Goal: Task Accomplishment & Management: Complete application form

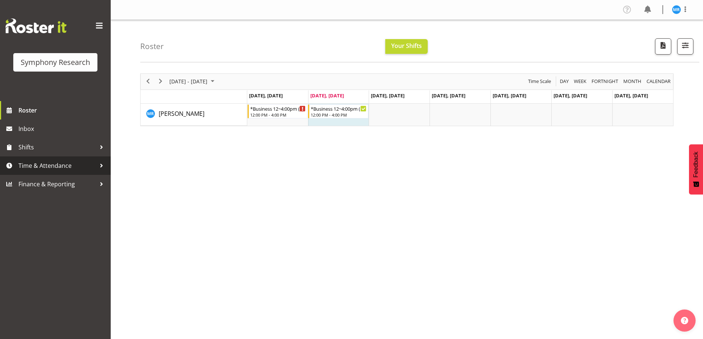
click at [67, 164] on span "Time & Attendance" at bounding box center [56, 165] width 77 height 11
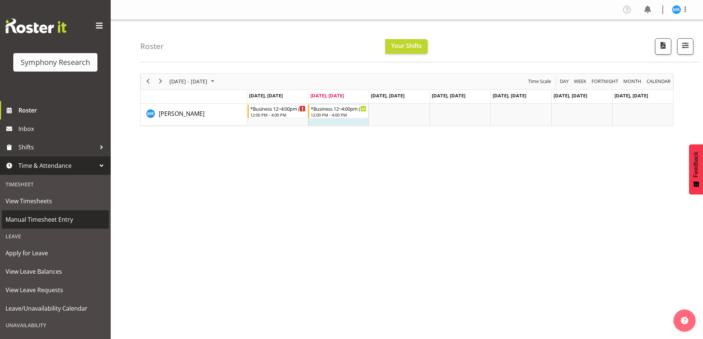
click at [54, 220] on span "Manual Timesheet Entry" at bounding box center [56, 219] width 100 height 11
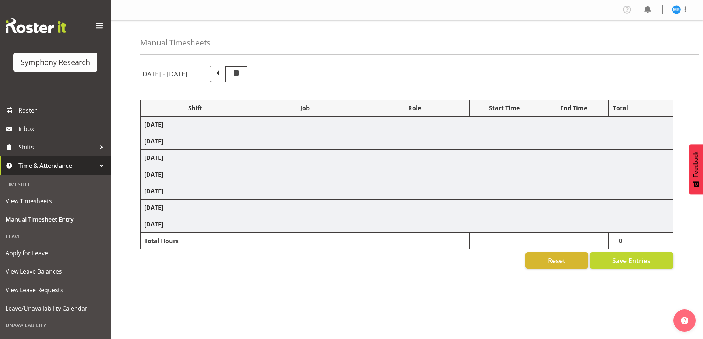
select select "81561"
select select "10587"
select select "81561"
select select "10587"
select select "47"
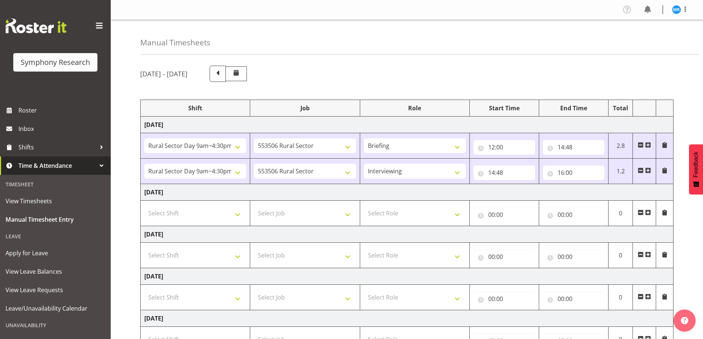
drag, startPoint x: 647, startPoint y: 213, endPoint x: 631, endPoint y: 218, distance: 16.5
click at [646, 215] on span at bounding box center [648, 212] width 6 height 6
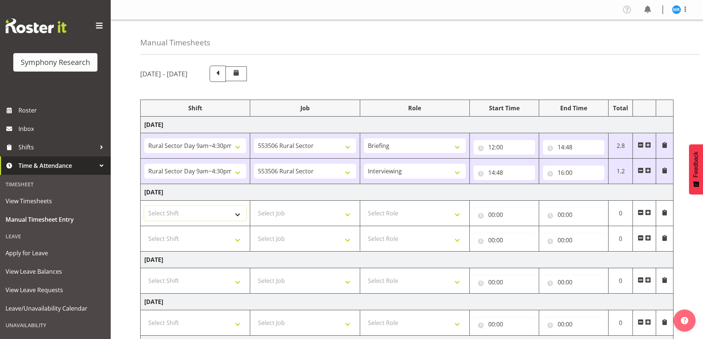
click at [232, 215] on select "Select Shift !!Weekend Residential (Roster IT Shift Label) *Business 9/10am ~ 4…" at bounding box center [195, 213] width 102 height 15
select select "81561"
click at [144, 206] on select "Select Shift !!Weekend Residential (Roster IT Shift Label) *Business 9/10am ~ 4…" at bounding box center [195, 213] width 102 height 15
click at [230, 238] on select "Select Shift !!Weekend Residential (Roster IT Shift Label) *Business 9/10am ~ 4…" at bounding box center [195, 238] width 102 height 15
select select "81561"
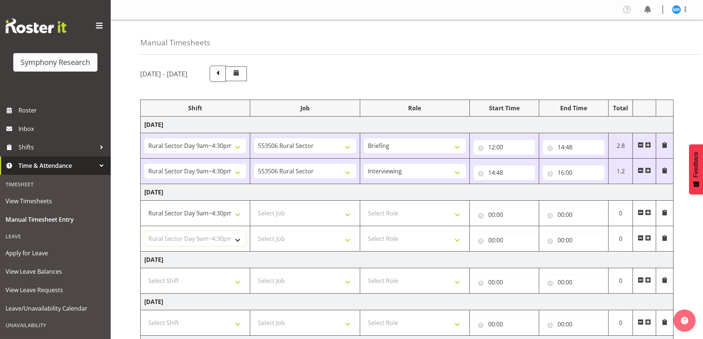
click at [144, 231] on select "Select Shift !!Weekend Residential (Roster IT Shift Label) *Business 9/10am ~ 4…" at bounding box center [195, 238] width 102 height 15
click at [328, 218] on select "Select Job 550060 IF Admin 553492 World Poll Aus Wave 2 Main 2025 553493 World …" at bounding box center [305, 213] width 102 height 15
select select "10587"
click at [254, 206] on select "Select Job 550060 IF Admin 553492 World Poll Aus Wave 2 Main 2025 553493 World …" at bounding box center [305, 213] width 102 height 15
click at [343, 245] on select "Select Job 550060 IF Admin 553492 World Poll Aus Wave 2 Main 2025 553493 World …" at bounding box center [305, 238] width 102 height 15
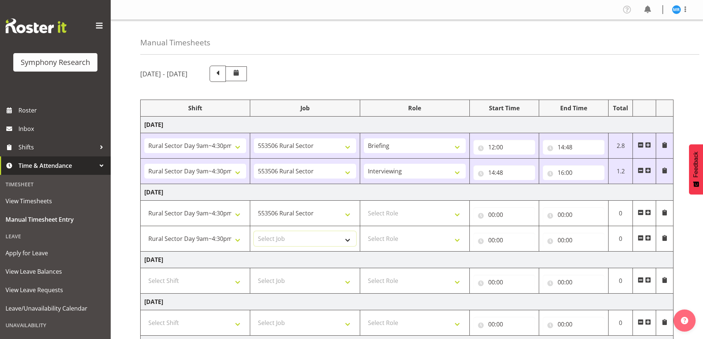
select select "10587"
click at [254, 231] on select "Select Job 550060 IF Admin 553492 World Poll Aus Wave 2 Main 2025 553493 World …" at bounding box center [305, 238] width 102 height 15
click at [457, 215] on select "Select Role Briefing Interviewing" at bounding box center [415, 213] width 102 height 15
select select "297"
click at [364, 206] on select "Select Role Briefing Interviewing" at bounding box center [415, 213] width 102 height 15
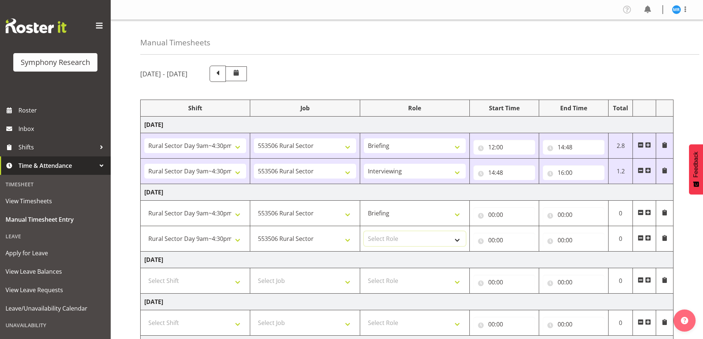
click at [437, 241] on select "Select Role Briefing Interviewing" at bounding box center [415, 238] width 102 height 15
select select "47"
click at [364, 231] on select "Select Role Briefing Interviewing" at bounding box center [415, 238] width 102 height 15
click at [501, 213] on input "00:00" at bounding box center [504, 214] width 62 height 15
click at [524, 228] on select "00 01 02 03 04 05 06 07 08 09 10 11 12 13 14 15 16 17 18 19 20 21 22 23" at bounding box center [523, 233] width 17 height 15
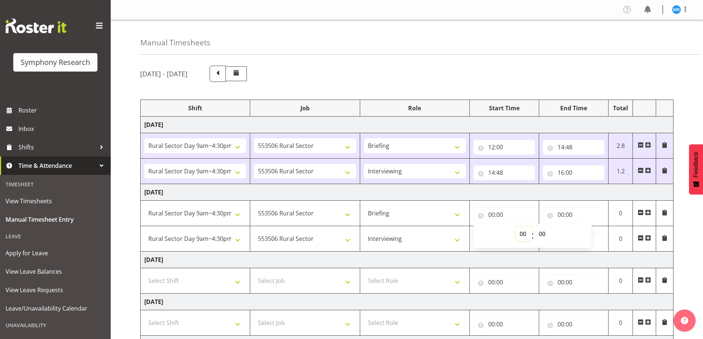
select select "12"
click at [515, 226] on select "00 01 02 03 04 05 06 07 08 09 10 11 12 13 14 15 16 17 18 19 20 21 22 23" at bounding box center [523, 233] width 17 height 15
type input "12:00"
click at [553, 190] on td "Tuesday 30th September 2025" at bounding box center [407, 192] width 533 height 17
click at [558, 215] on input "00:00" at bounding box center [574, 214] width 62 height 15
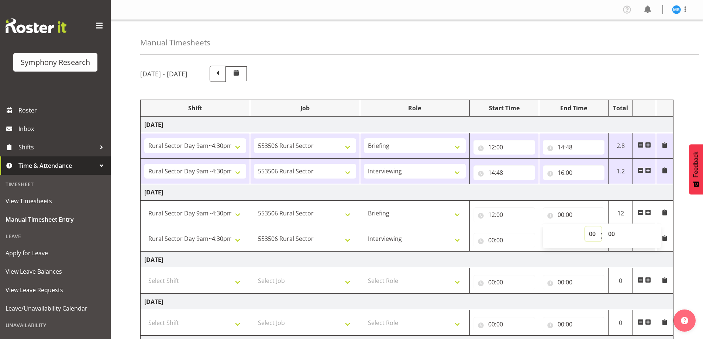
click at [589, 230] on select "00 01 02 03 04 05 06 07 08 09 10 11 12 13 14 15 16 17 18 19 20 21 22 23" at bounding box center [593, 233] width 17 height 15
select select "12"
click at [585, 226] on select "00 01 02 03 04 05 06 07 08 09 10 11 12 13 14 15 16 17 18 19 20 21 22 23" at bounding box center [593, 233] width 17 height 15
type input "12:00"
click at [614, 231] on select "00 01 02 03 04 05 06 07 08 09 10 11 12 13 14 15 16 17 18 19 20 21 22 23 24 25 2…" at bounding box center [612, 233] width 17 height 15
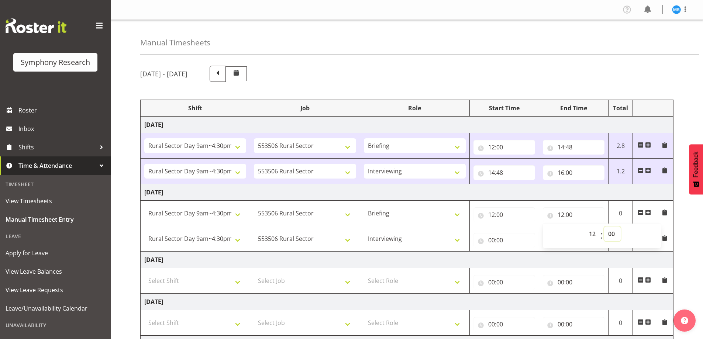
select select "5"
click at [604, 226] on select "00 01 02 03 04 05 06 07 08 09 10 11 12 13 14 15 16 17 18 19 20 21 22 23 24 25 2…" at bounding box center [612, 233] width 17 height 15
type input "12:05"
click at [425, 195] on td "Tuesday 30th September 2025" at bounding box center [407, 192] width 533 height 17
click at [491, 242] on input "00:00" at bounding box center [504, 240] width 62 height 15
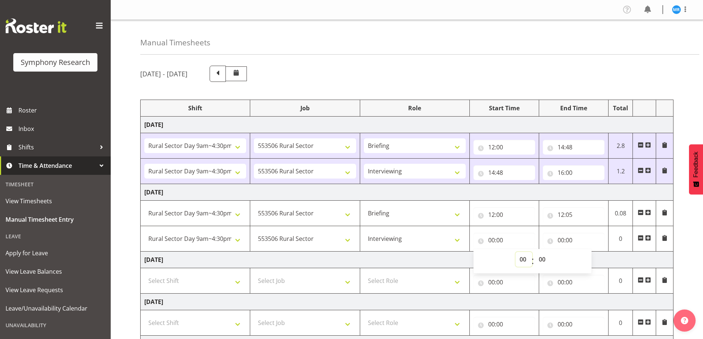
click at [522, 259] on select "00 01 02 03 04 05 06 07 08 09 10 11 12 13 14 15 16 17 18 19 20 21 22 23" at bounding box center [523, 259] width 17 height 15
select select "12"
click at [515, 252] on select "00 01 02 03 04 05 06 07 08 09 10 11 12 13 14 15 16 17 18 19 20 21 22 23" at bounding box center [523, 259] width 17 height 15
type input "12:00"
click at [544, 259] on select "00 01 02 03 04 05 06 07 08 09 10 11 12 13 14 15 16 17 18 19 20 21 22 23 24 25 2…" at bounding box center [542, 259] width 17 height 15
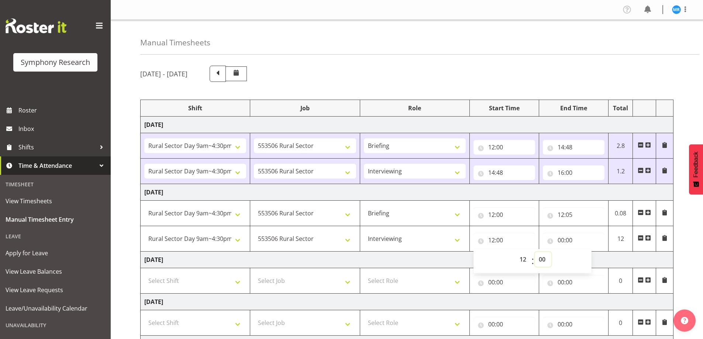
select select "5"
click at [534, 252] on select "00 01 02 03 04 05 06 07 08 09 10 11 12 13 14 15 16 17 18 19 20 21 22 23 24 25 2…" at bounding box center [542, 259] width 17 height 15
type input "12:05"
click at [544, 81] on div "September 29th - October 5th 2025" at bounding box center [406, 74] width 533 height 16
click at [563, 241] on input "00:00" at bounding box center [574, 240] width 62 height 15
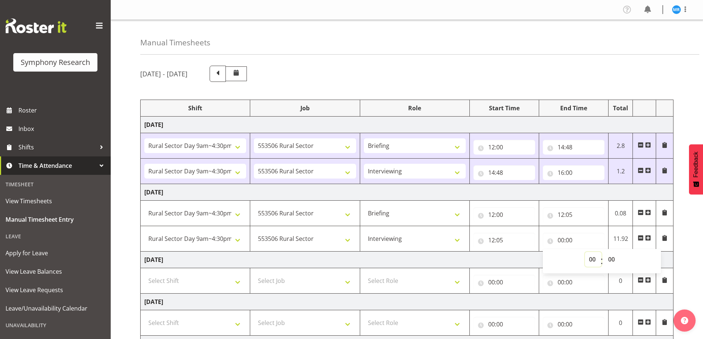
click at [589, 256] on select "00 01 02 03 04 05 06 07 08 09 10 11 12 13 14 15 16 17 18 19 20 21 22 23" at bounding box center [593, 259] width 17 height 15
select select "16"
click at [585, 252] on select "00 01 02 03 04 05 06 07 08 09 10 11 12 13 14 15 16 17 18 19 20 21 22 23" at bounding box center [593, 259] width 17 height 15
type input "16:00"
click at [521, 77] on div "September 29th - October 5th 2025" at bounding box center [406, 74] width 533 height 16
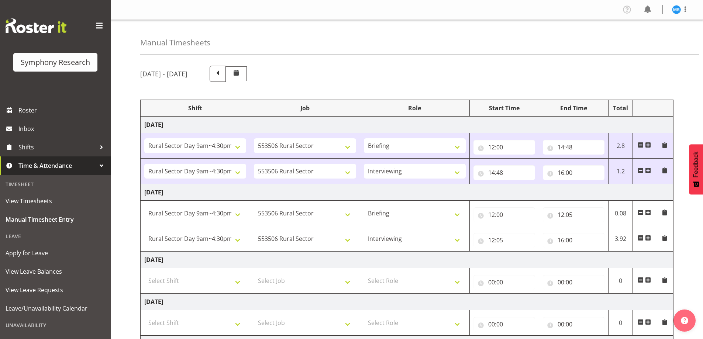
scroll to position [170, 0]
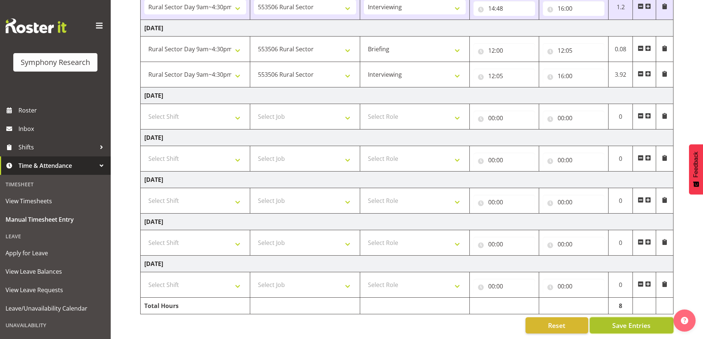
click at [632, 321] on span "Save Entries" at bounding box center [631, 326] width 38 height 10
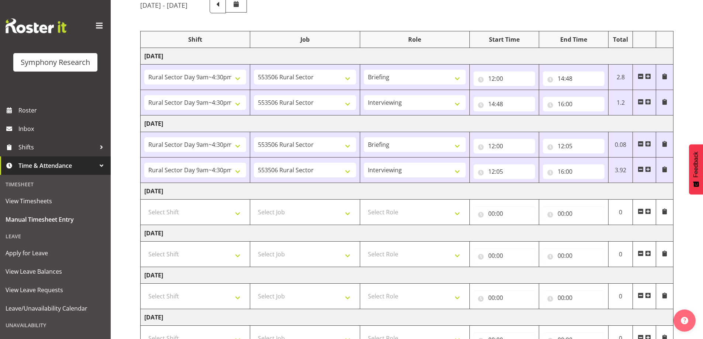
scroll to position [0, 0]
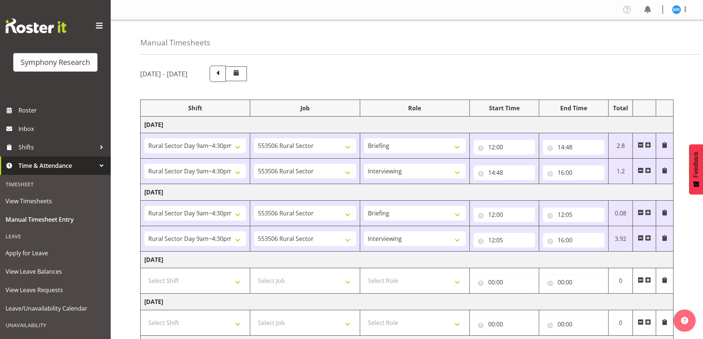
click at [414, 46] on div "Manual Timesheets" at bounding box center [419, 37] width 559 height 35
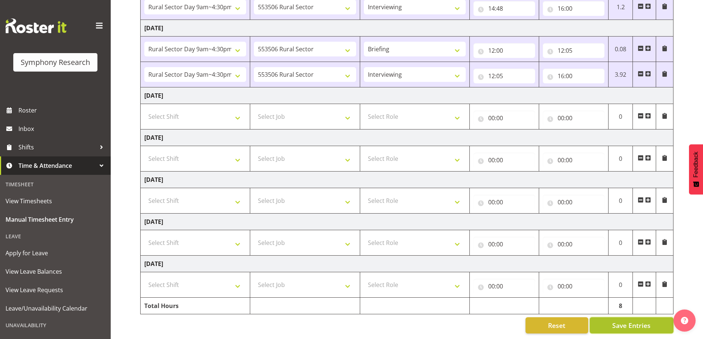
click at [626, 321] on span "Save Entries" at bounding box center [631, 326] width 38 height 10
click at [633, 321] on span "Save Entries" at bounding box center [631, 326] width 38 height 10
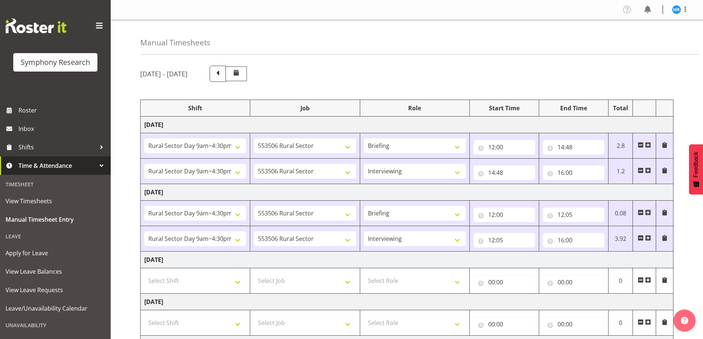
click at [496, 69] on div "September 29th - October 5th 2025" at bounding box center [406, 74] width 533 height 16
click at [571, 213] on input "12:05" at bounding box center [574, 214] width 62 height 15
click at [613, 232] on select "00 01 02 03 04 05 06 07 08 09 10 11 12 13 14 15 16 17 18 19 20 21 22 23 24 25 2…" at bounding box center [612, 233] width 17 height 15
select select "3"
click at [604, 226] on select "00 01 02 03 04 05 06 07 08 09 10 11 12 13 14 15 16 17 18 19 20 21 22 23 24 25 2…" at bounding box center [612, 233] width 17 height 15
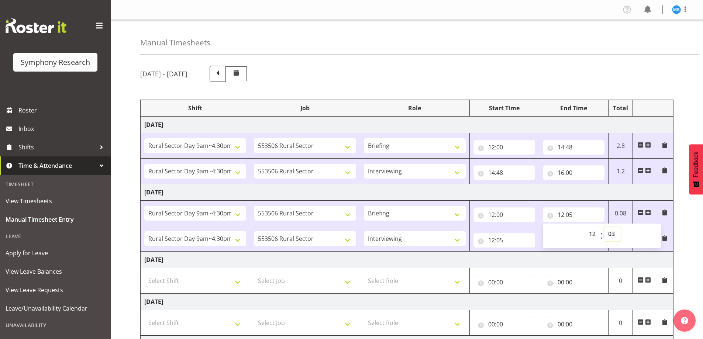
type input "12:03"
click at [502, 238] on input "12:05" at bounding box center [504, 240] width 62 height 15
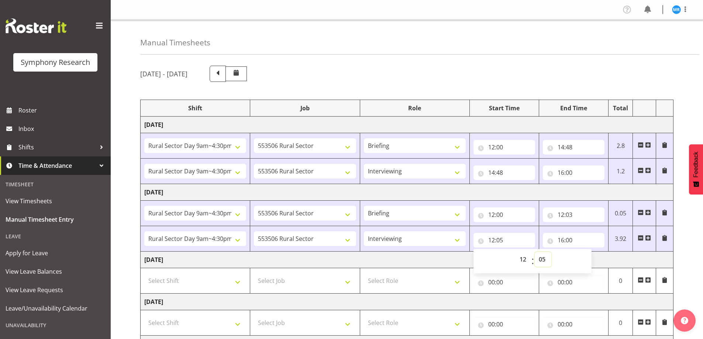
click at [544, 258] on select "00 01 02 03 04 05 06 07 08 09 10 11 12 13 14 15 16 17 18 19 20 21 22 23 24 25 2…" at bounding box center [542, 259] width 17 height 15
select select "3"
click at [534, 252] on select "00 01 02 03 04 05 06 07 08 09 10 11 12 13 14 15 16 17 18 19 20 21 22 23 24 25 2…" at bounding box center [542, 259] width 17 height 15
type input "12:03"
click at [539, 69] on div "September 29th - October 5th 2025" at bounding box center [406, 74] width 533 height 16
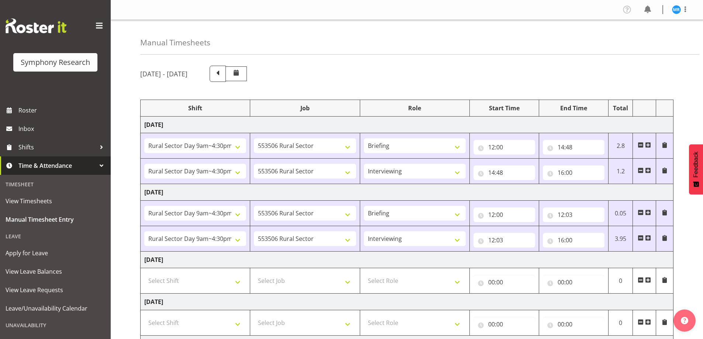
scroll to position [170, 0]
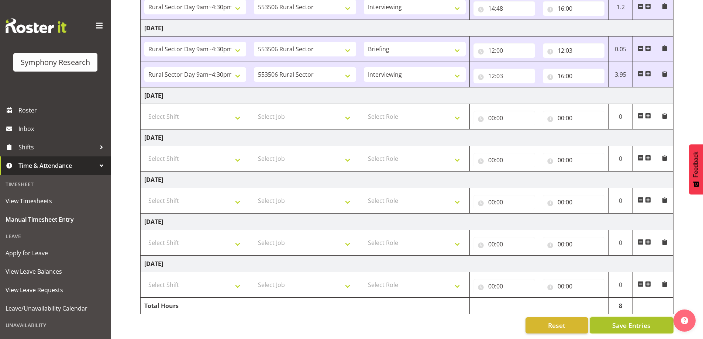
click at [638, 321] on span "Save Entries" at bounding box center [631, 326] width 38 height 10
